Goal: Task Accomplishment & Management: Complete application form

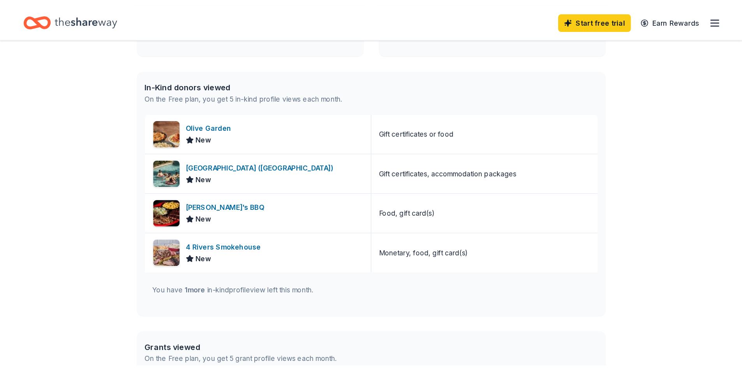
scroll to position [311, 0]
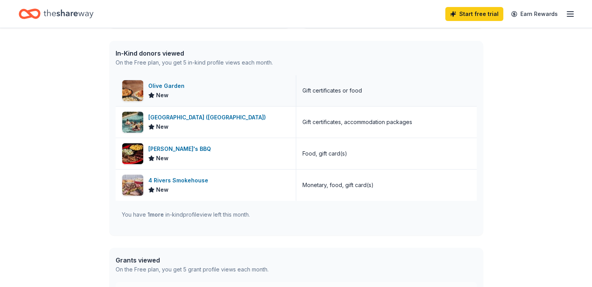
click at [244, 87] on div "Olive Garden New" at bounding box center [206, 90] width 181 height 31
click at [179, 153] on div "Sonny's BBQ" at bounding box center [181, 148] width 66 height 9
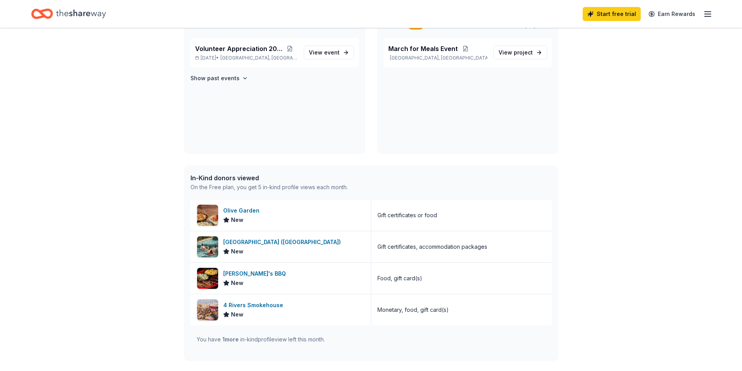
scroll to position [78, 0]
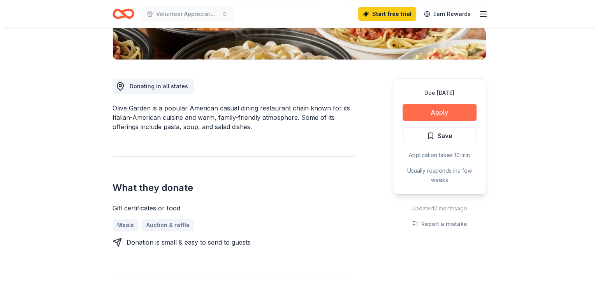
scroll to position [117, 0]
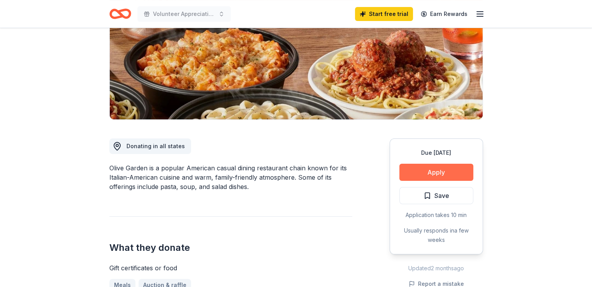
click at [415, 167] on button "Apply" at bounding box center [436, 172] width 74 height 17
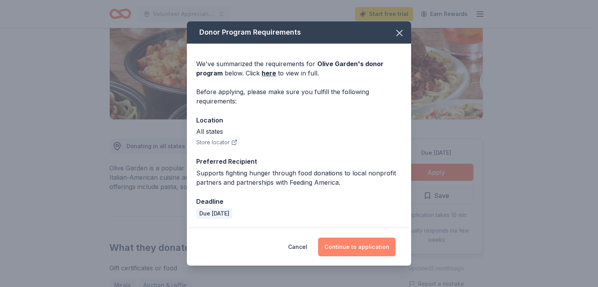
click at [373, 248] on button "Continue to application" at bounding box center [356, 247] width 77 height 19
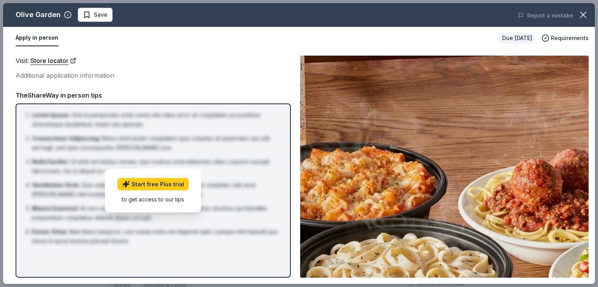
click at [511, 39] on div "Due in 46 days" at bounding box center [517, 38] width 36 height 11
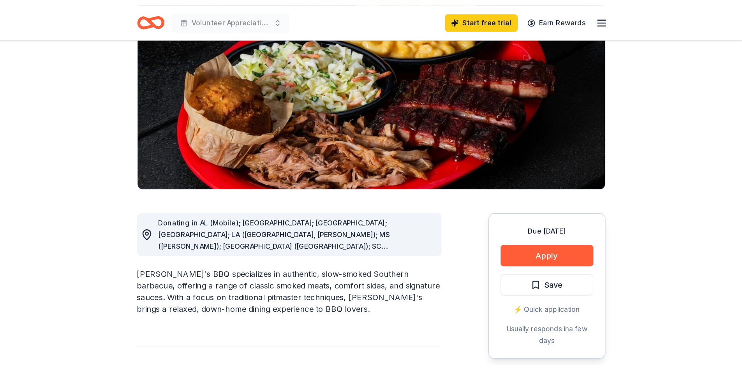
scroll to position [195, 0]
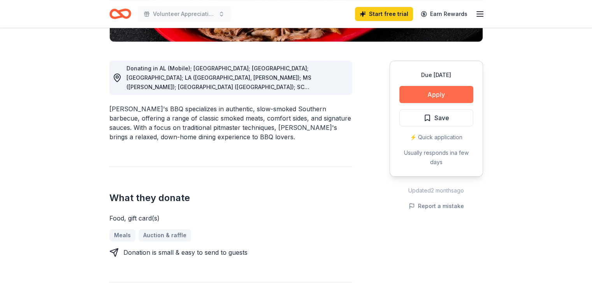
click at [458, 100] on button "Apply" at bounding box center [436, 94] width 74 height 17
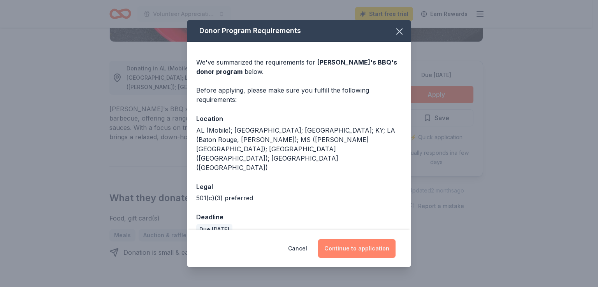
click at [387, 239] on button "Continue to application" at bounding box center [356, 248] width 77 height 19
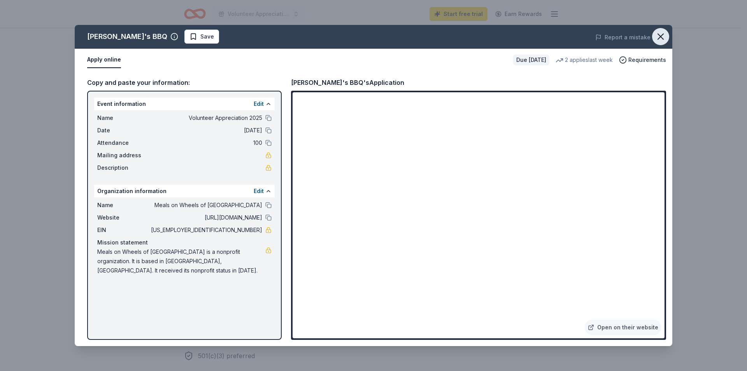
click at [592, 38] on icon "button" at bounding box center [660, 36] width 5 height 5
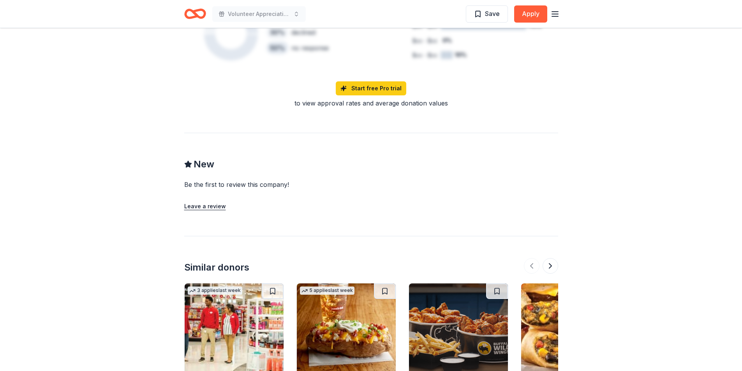
scroll to position [782, 0]
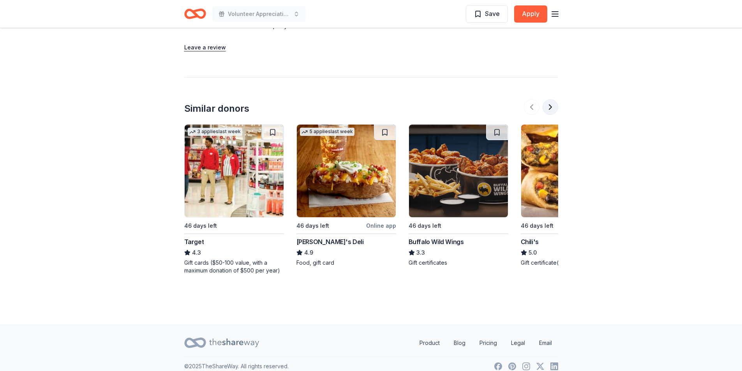
click at [550, 102] on button at bounding box center [550, 107] width 16 height 16
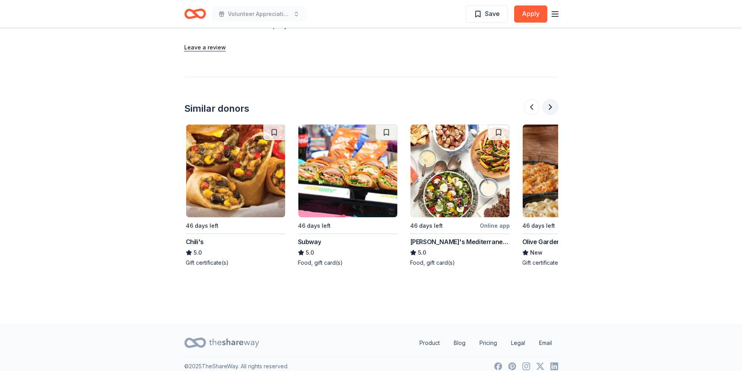
scroll to position [0, 336]
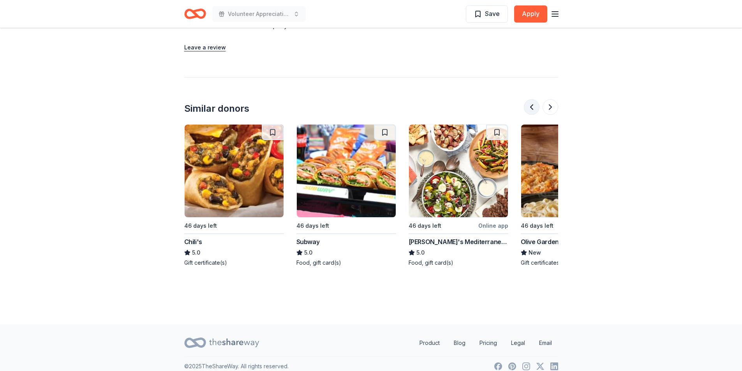
click at [530, 99] on button at bounding box center [532, 107] width 16 height 16
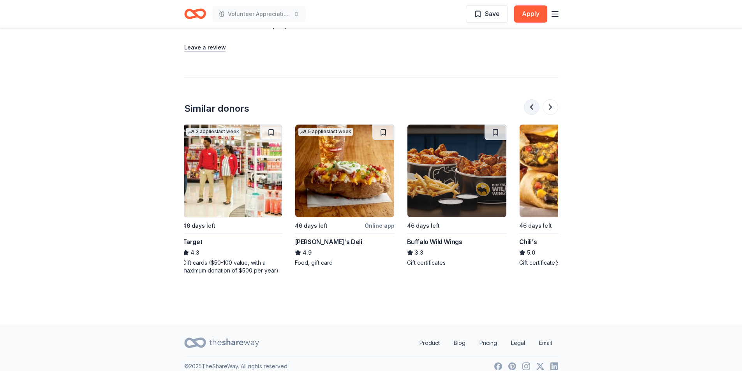
scroll to position [0, 0]
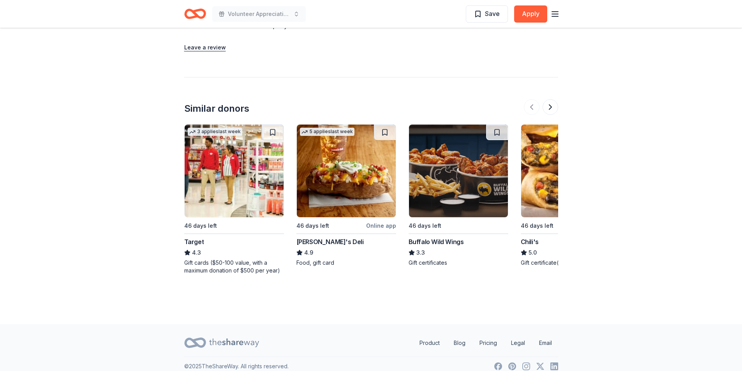
click at [545, 174] on img at bounding box center [570, 171] width 99 height 93
click at [557, 102] on div at bounding box center [541, 107] width 34 height 16
click at [551, 99] on button at bounding box center [550, 107] width 16 height 16
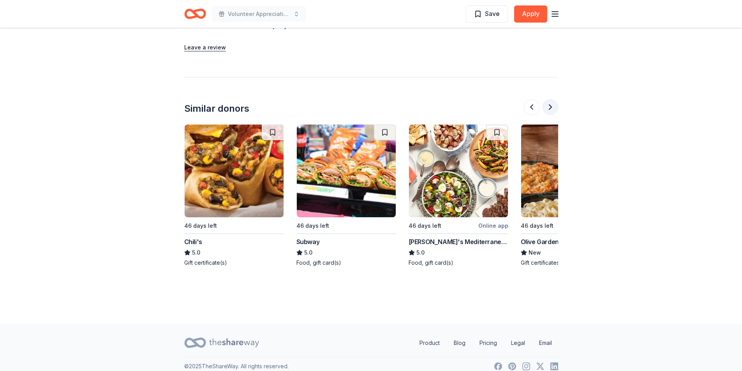
click at [551, 99] on button at bounding box center [550, 107] width 16 height 16
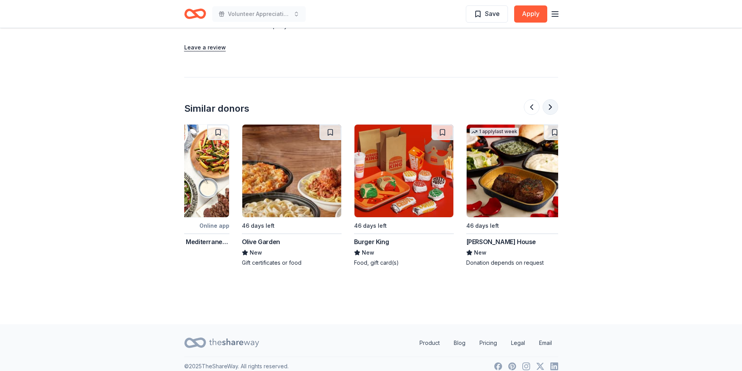
scroll to position [0, 673]
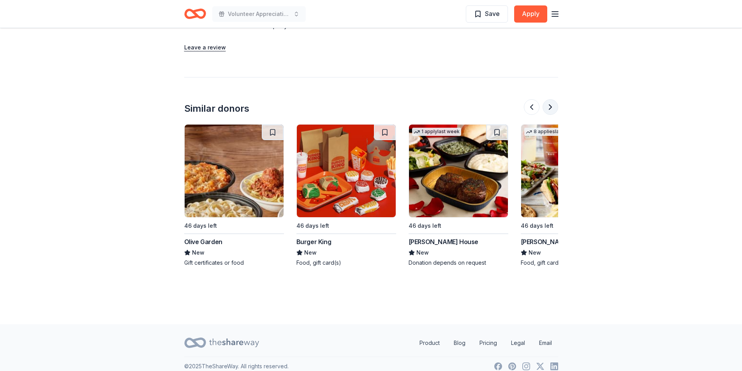
click at [549, 99] on button at bounding box center [550, 107] width 16 height 16
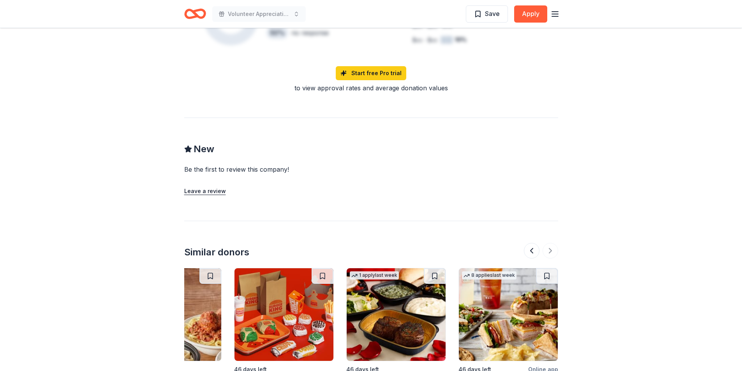
scroll to position [587, 0]
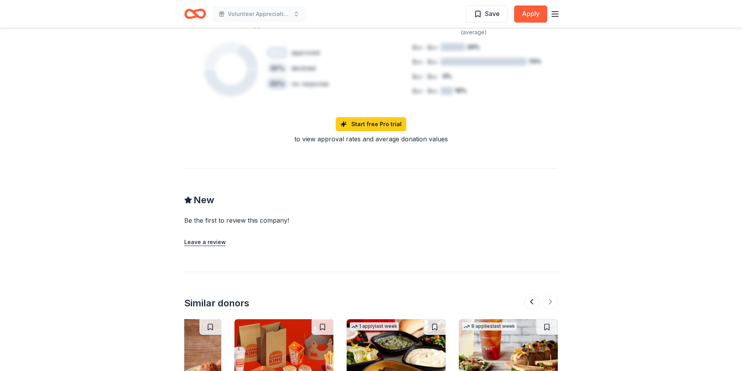
click at [191, 16] on icon "Home" at bounding box center [195, 14] width 22 height 18
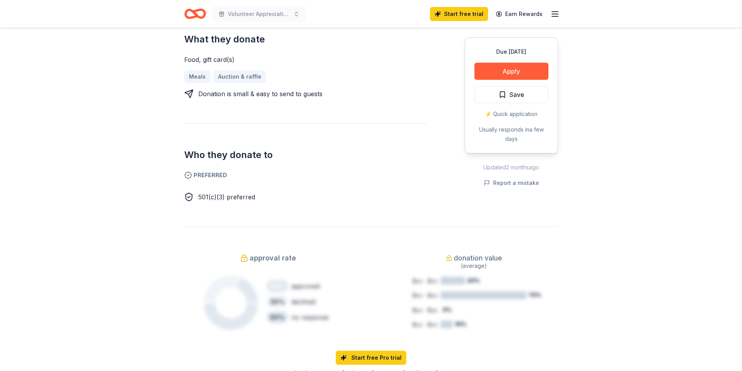
scroll to position [182, 0]
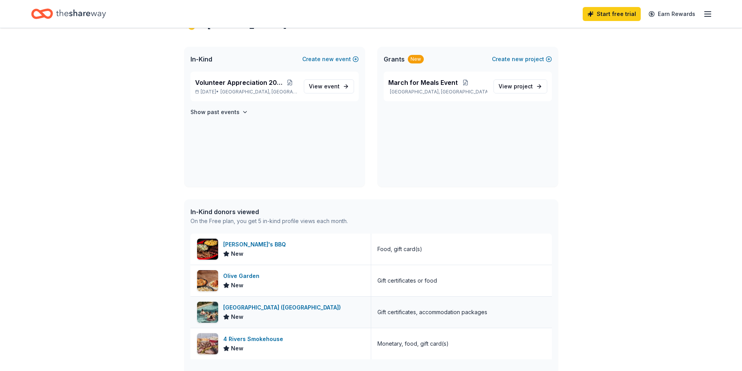
scroll to position [78, 0]
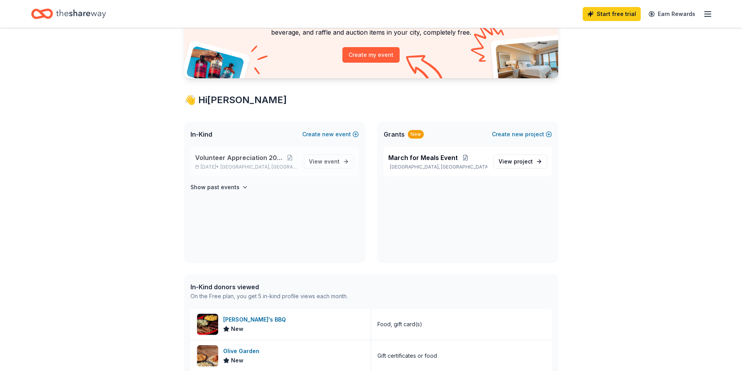
click at [299, 157] on div "Volunteer Appreciation 2025 Oct 28, 2025 • Gulf Gate Estates, FL View event" at bounding box center [274, 162] width 168 height 30
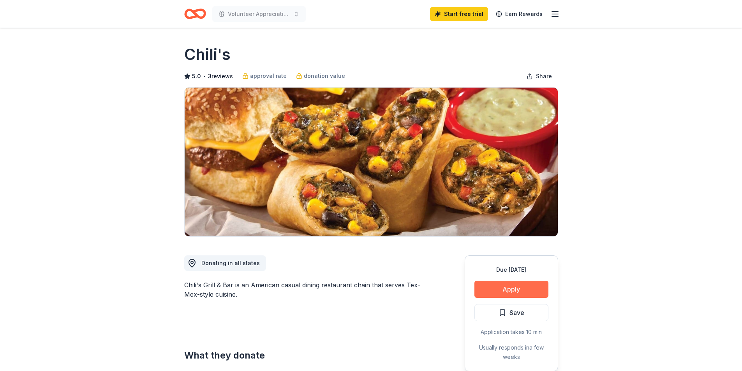
click at [489, 296] on button "Apply" at bounding box center [511, 289] width 74 height 17
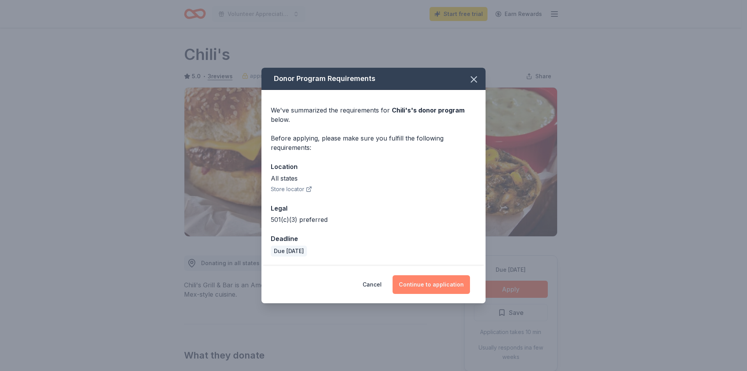
click at [439, 276] on button "Continue to application" at bounding box center [431, 284] width 77 height 19
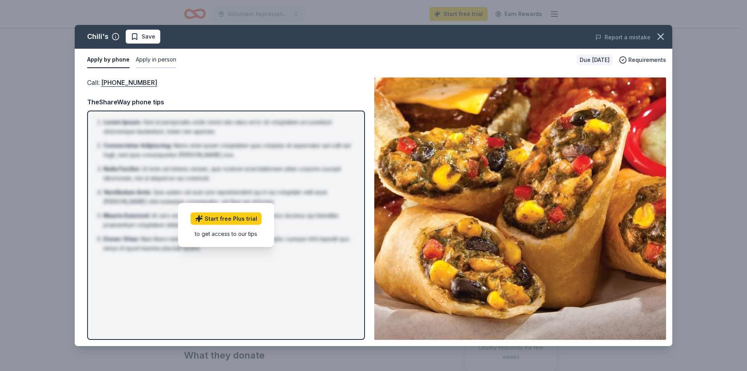
click at [153, 55] on button "Apply in person" at bounding box center [156, 60] width 40 height 16
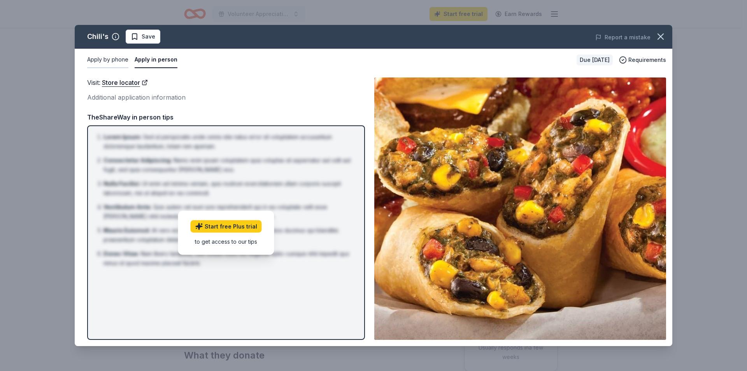
click at [103, 58] on button "Apply by phone" at bounding box center [107, 60] width 41 height 16
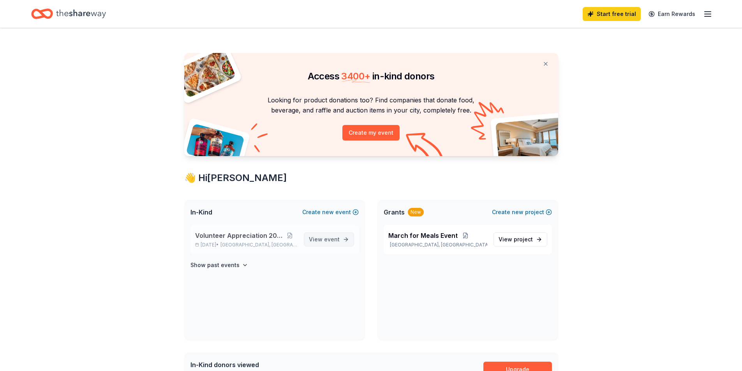
click at [346, 243] on link "View event" at bounding box center [329, 239] width 50 height 14
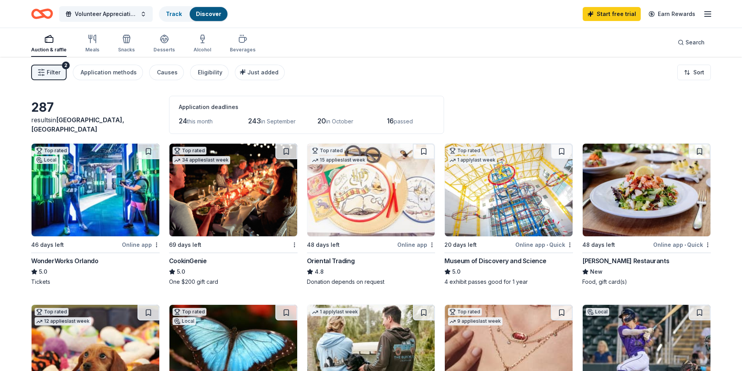
click at [61, 68] on button "Filter 2" at bounding box center [48, 73] width 35 height 16
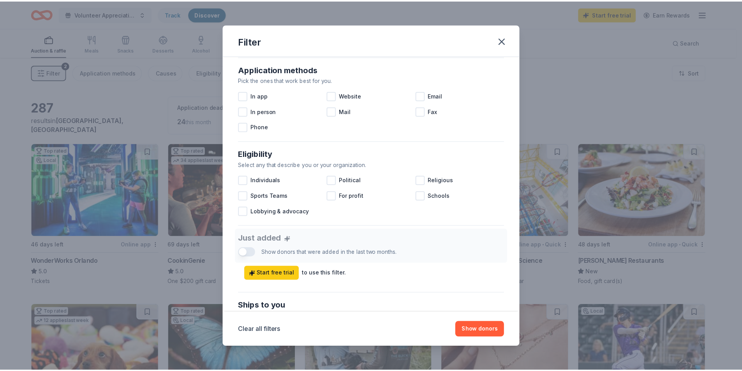
scroll to position [78, 0]
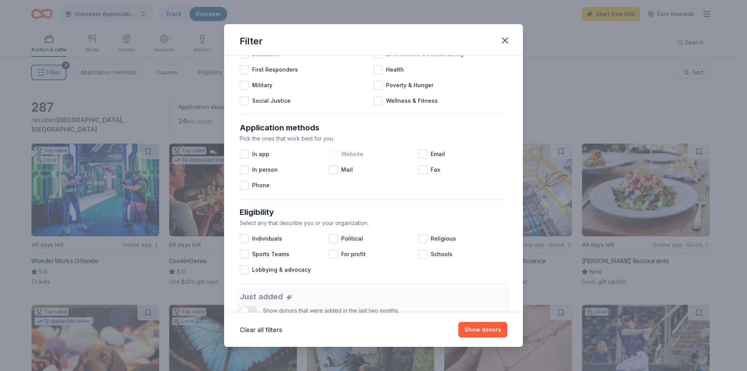
click at [336, 152] on div at bounding box center [333, 153] width 9 height 9
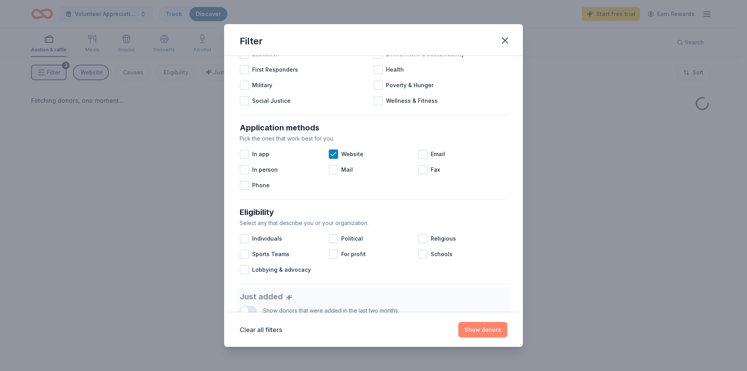
click at [486, 334] on button "Show donors" at bounding box center [483, 330] width 49 height 16
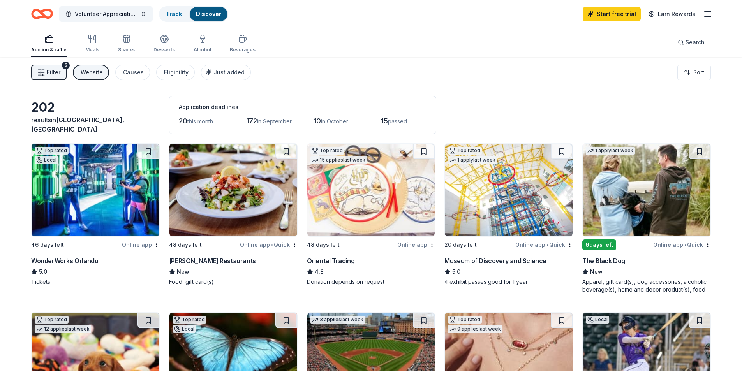
click at [368, 191] on img at bounding box center [371, 190] width 128 height 93
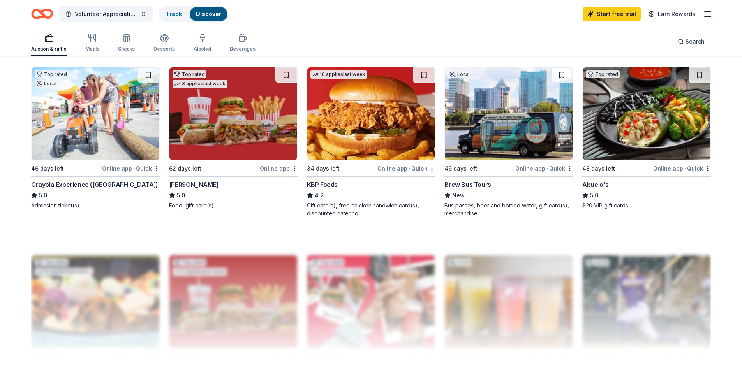
scroll to position [584, 0]
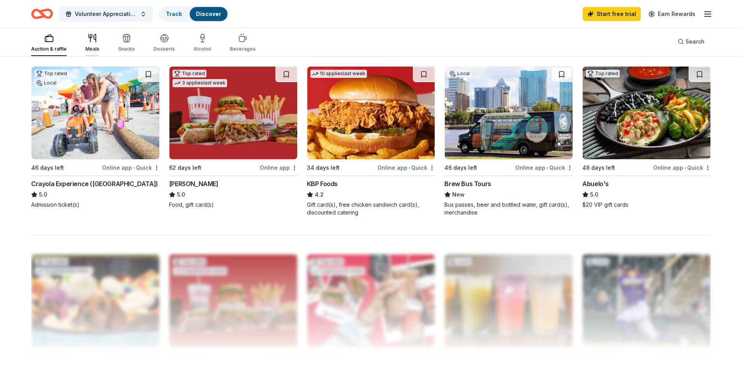
click at [93, 42] on icon "button" at bounding box center [92, 37] width 9 height 9
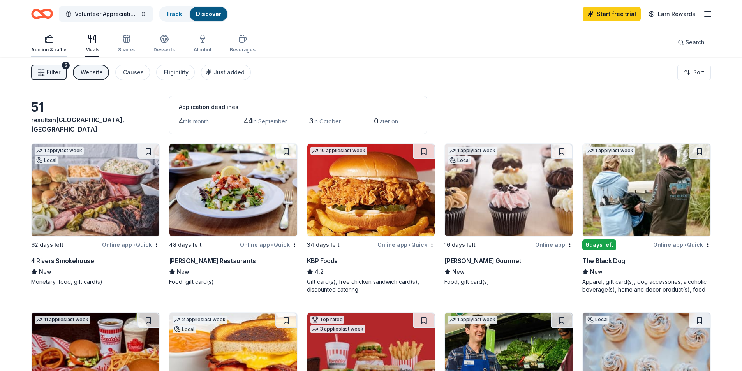
click at [51, 45] on div "Auction & raffle" at bounding box center [48, 43] width 35 height 19
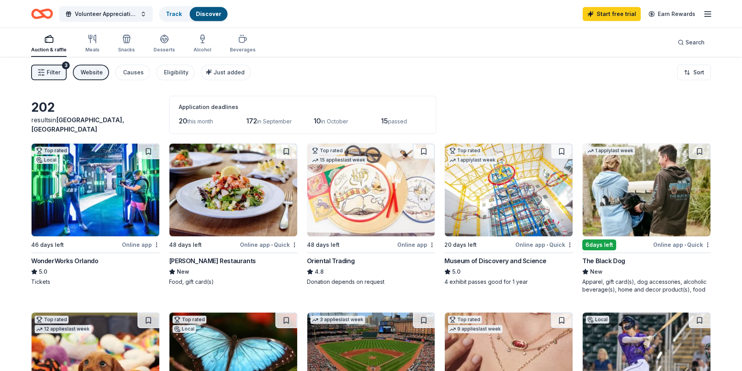
click at [196, 114] on div "Application deadlines 20 this month 172 in September 10 in October 15 passed" at bounding box center [302, 115] width 267 height 38
click at [169, 75] on div "Eligibility" at bounding box center [176, 72] width 25 height 9
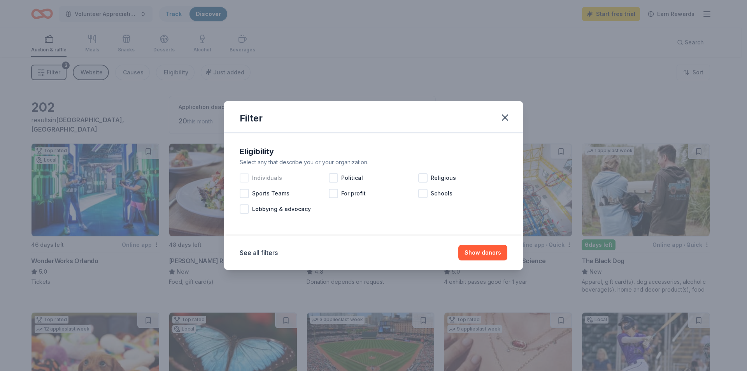
click at [246, 177] on div at bounding box center [244, 177] width 9 height 9
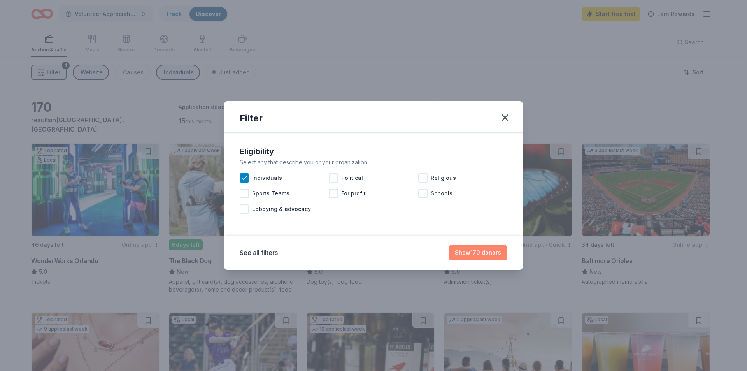
click at [476, 253] on button "Show 170 donors" at bounding box center [478, 253] width 59 height 16
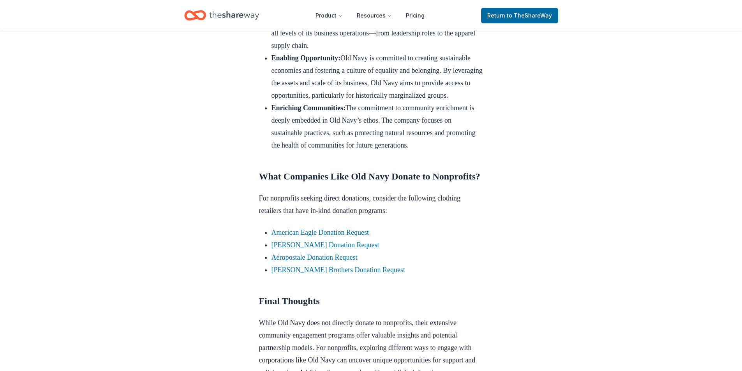
scroll to position [701, 0]
